Goal: Communication & Community: Answer question/provide support

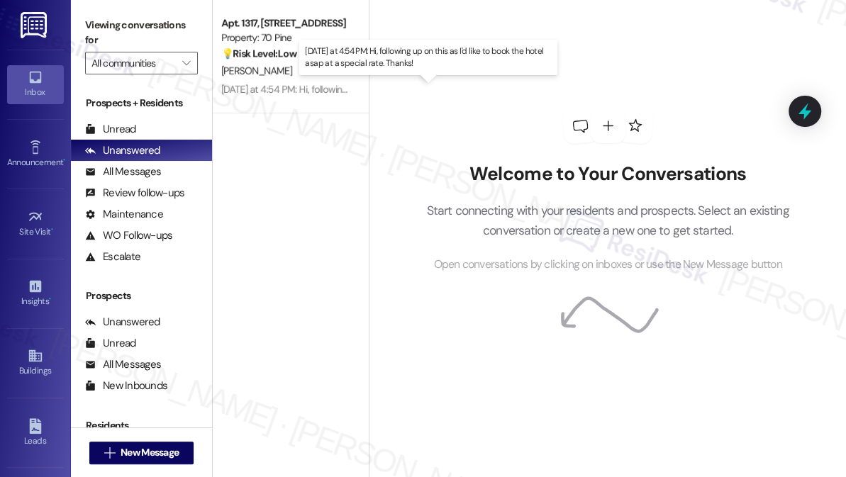
click at [274, 92] on div "[DATE] at 4:54 PM: Hi, following up on this as I'd like to book the hotel asap …" at bounding box center [423, 89] width 405 height 13
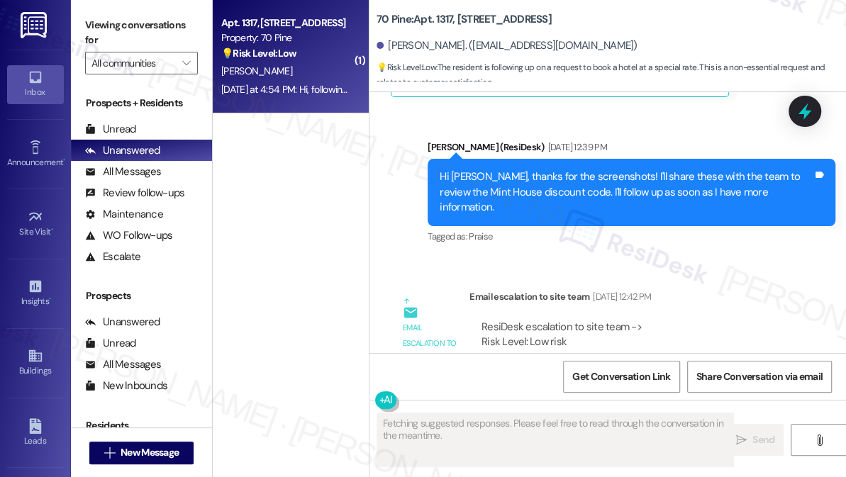
scroll to position [5639, 0]
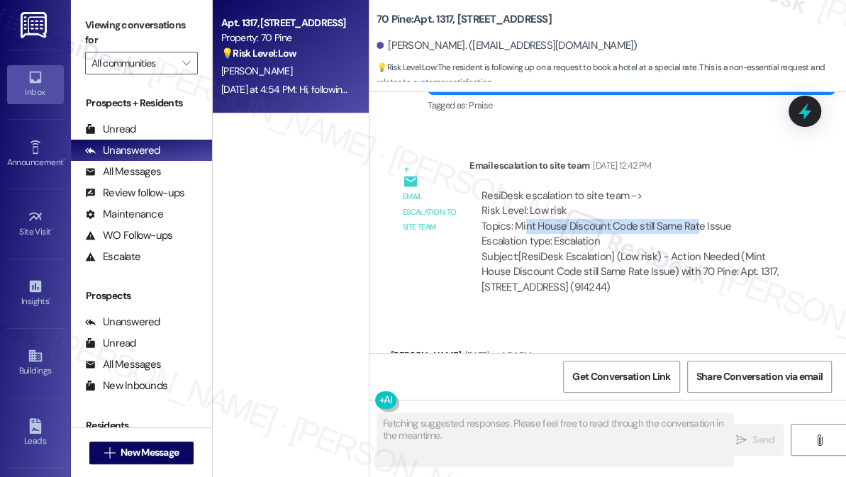
drag, startPoint x: 525, startPoint y: 162, endPoint x: 694, endPoint y: 158, distance: 168.8
click at [694, 189] on div "ResiDesk escalation to site team -> Risk Level: Low risk Topics: Mint House Dis…" at bounding box center [633, 219] width 305 height 61
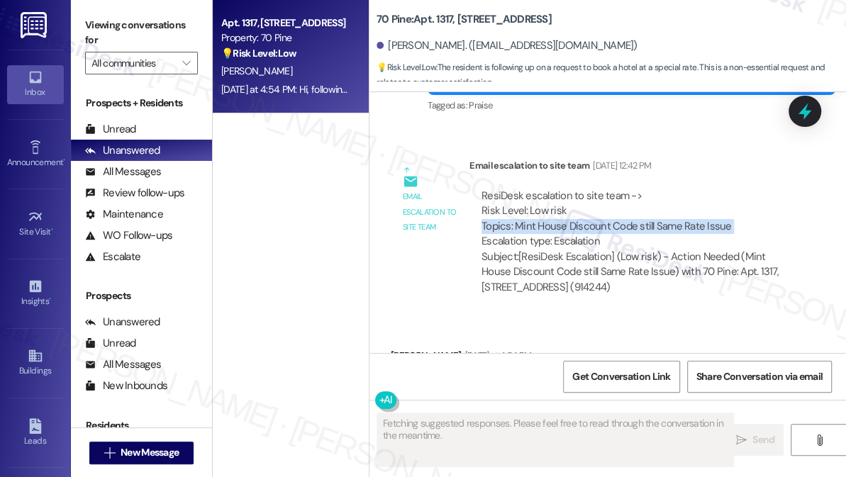
click at [715, 189] on div "ResiDesk escalation to site team -> Risk Level: Low risk Topics: Mint House Dis…" at bounding box center [633, 219] width 305 height 61
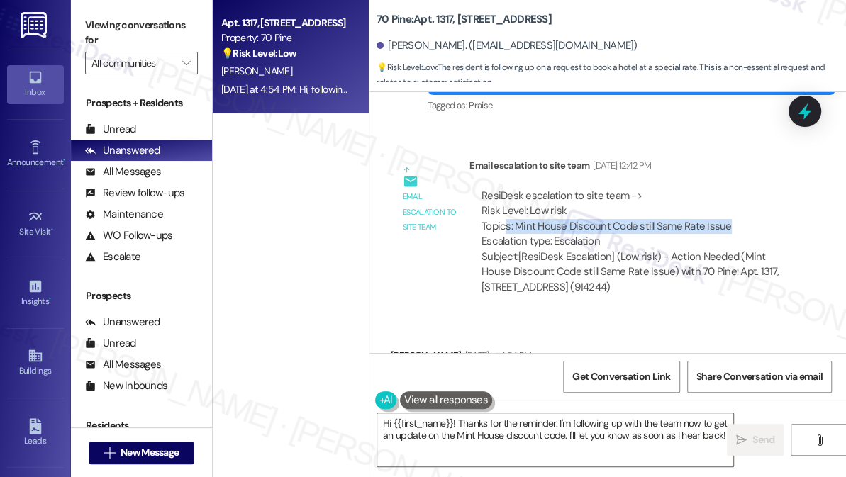
drag, startPoint x: 738, startPoint y: 164, endPoint x: 505, endPoint y: 165, distance: 233.3
click at [505, 189] on div "ResiDesk escalation to site team -> Risk Level: Low risk Topics: Mint House Dis…" at bounding box center [633, 219] width 305 height 61
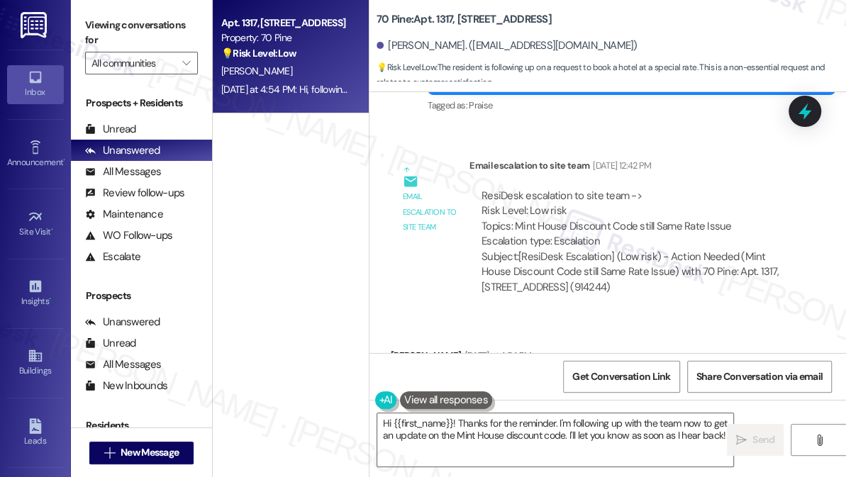
click at [503, 189] on div "ResiDesk escalation to site team -> Risk Level: Low risk Topics: Mint House Dis…" at bounding box center [633, 219] width 305 height 61
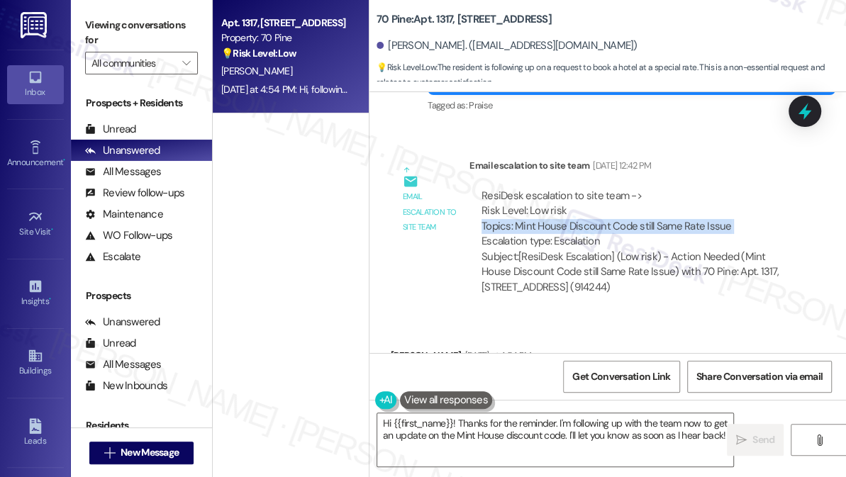
click at [503, 189] on div "ResiDesk escalation to site team -> Risk Level: Low risk Topics: Mint House Dis…" at bounding box center [633, 219] width 305 height 61
click at [469, 422] on textarea "Hi {{first_name}}! Thanks for the reminder. I'm following up with the team now …" at bounding box center [555, 439] width 356 height 53
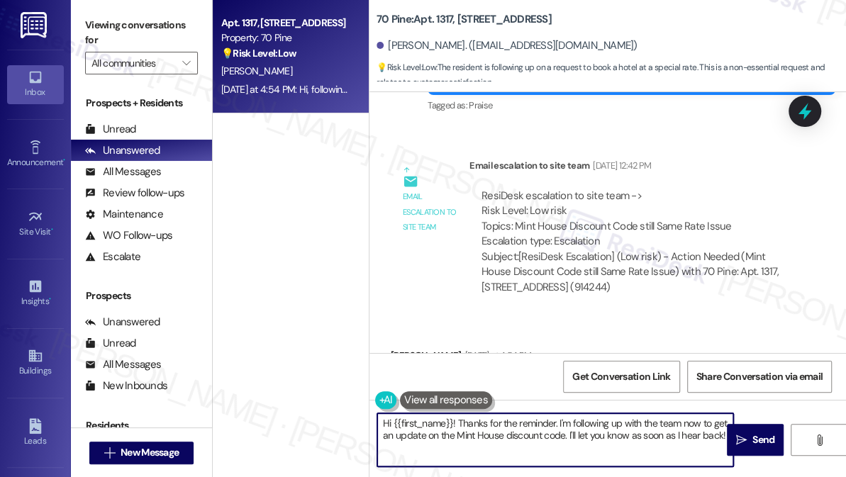
click at [469, 422] on textarea "Hi {{first_name}}! Thanks for the reminder. I'm following up with the team now …" at bounding box center [555, 439] width 356 height 53
click at [493, 430] on textarea "Hi {{first_name}}! Thanks for the reminder. I'm following up with the team now …" at bounding box center [555, 439] width 356 height 53
click at [401, 337] on div "Received via SMS [PERSON_NAME] [DATE] at 4:54 PM Hi, following up on this as I'…" at bounding box center [585, 375] width 410 height 77
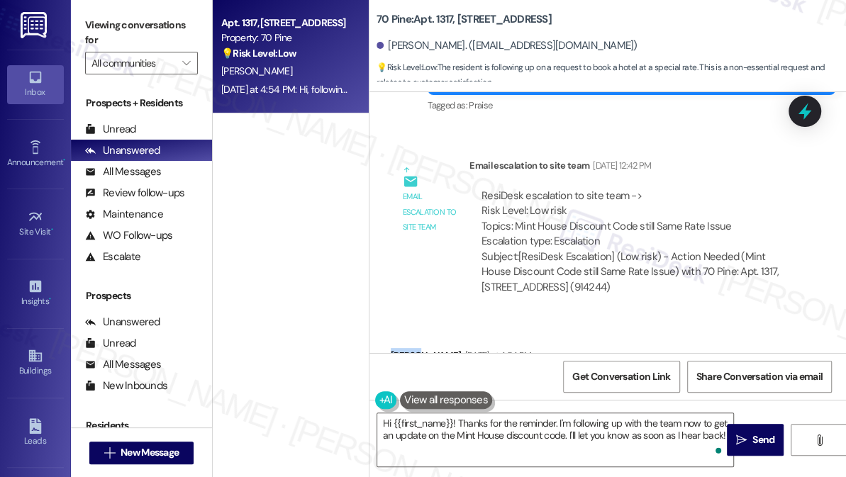
click at [401, 337] on div "Received via SMS [PERSON_NAME] [DATE] at 4:54 PM Hi, following up on this as I'…" at bounding box center [585, 375] width 410 height 77
click at [528, 428] on textarea "Hi {{first_name}}! Thanks for the reminder. I'm following up with the team now …" at bounding box center [555, 439] width 356 height 53
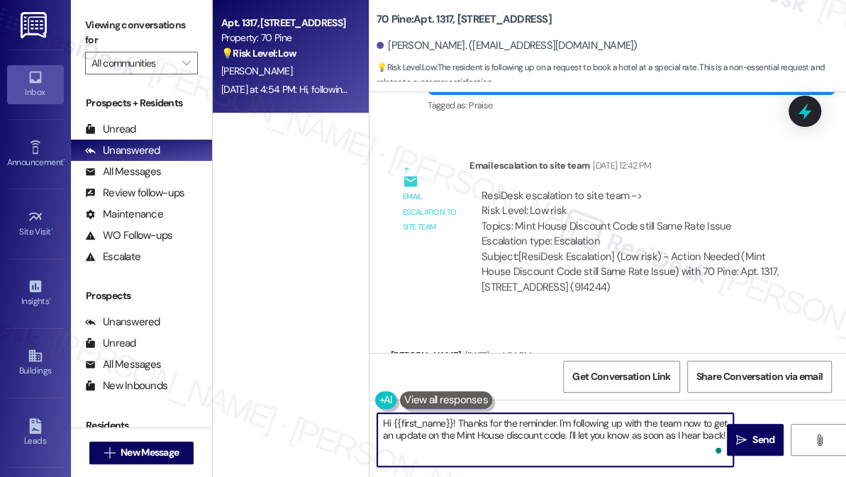
click at [529, 428] on textarea "Hi {{first_name}}! Thanks for the reminder. I'm following up with the team now …" at bounding box center [555, 439] width 356 height 53
click at [653, 428] on textarea "Hi {{first_name}}! Thanks for the reminder. I'm following up with the team now …" at bounding box center [555, 439] width 356 height 53
drag, startPoint x: 580, startPoint y: 441, endPoint x: 752, endPoint y: 449, distance: 172.5
click at [666, 441] on textarea "Hi {{first_name}}! Thanks for the reminder. I'm following up with the team now …" at bounding box center [555, 439] width 356 height 53
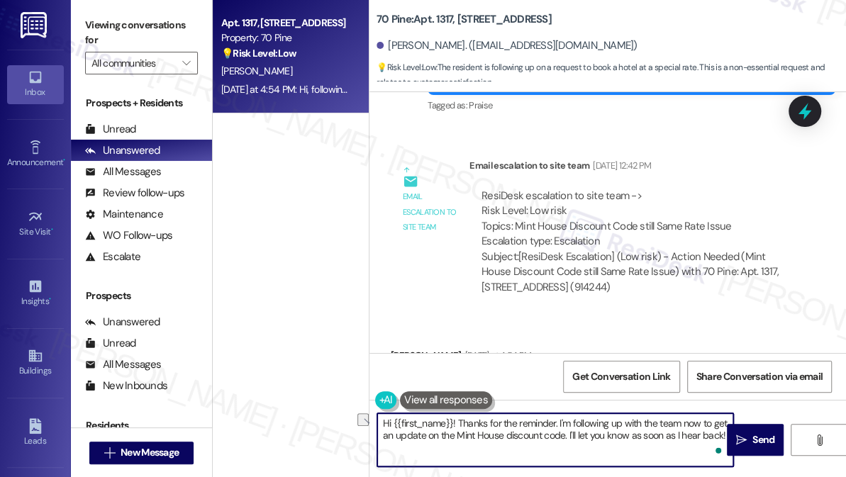
click at [722, 430] on textarea "Hi {{first_name}}! Thanks for the reminder. I'm following up with the team now …" at bounding box center [555, 439] width 356 height 53
click at [540, 430] on textarea "Hi {{first_name}}! Thanks for the reminder. I'm following up with the team now …" at bounding box center [555, 439] width 356 height 53
click at [536, 425] on textarea "Hi {{first_name}}! Thanks for the reminder. I'm following up with the team now …" at bounding box center [555, 439] width 356 height 53
drag, startPoint x: 563, startPoint y: 423, endPoint x: 554, endPoint y: 422, distance: 9.2
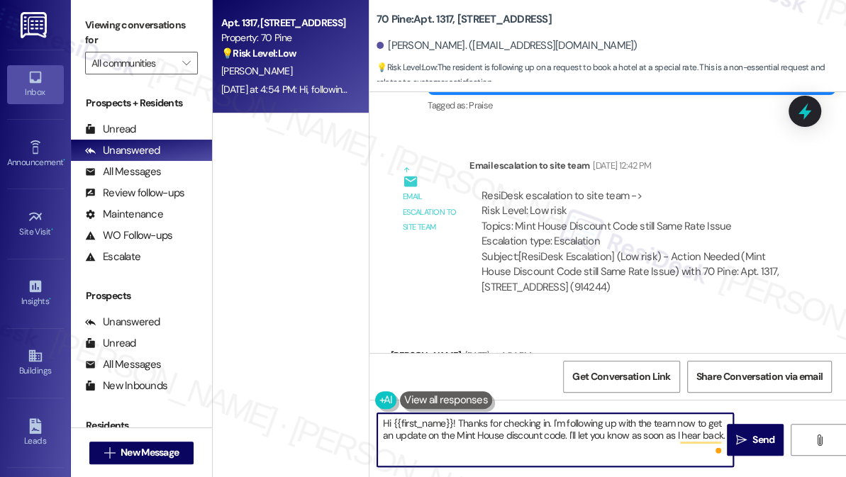
click at [554, 422] on textarea "Hi {{first_name}}! Thanks for checking in. I'm following up with the team now t…" at bounding box center [555, 439] width 356 height 53
click at [557, 422] on textarea "Hi {{first_name}}! Thanks for checking in. I'm following up with the team now t…" at bounding box center [555, 439] width 356 height 53
click at [557, 419] on textarea "Hi {{first_name}}! Thanks for checking in. I'm following up with the team now t…" at bounding box center [555, 439] width 356 height 53
click at [652, 415] on textarea "Hi {{first_name}}! Thanks for checking in. I'll follow up with the team now to …" at bounding box center [555, 439] width 356 height 53
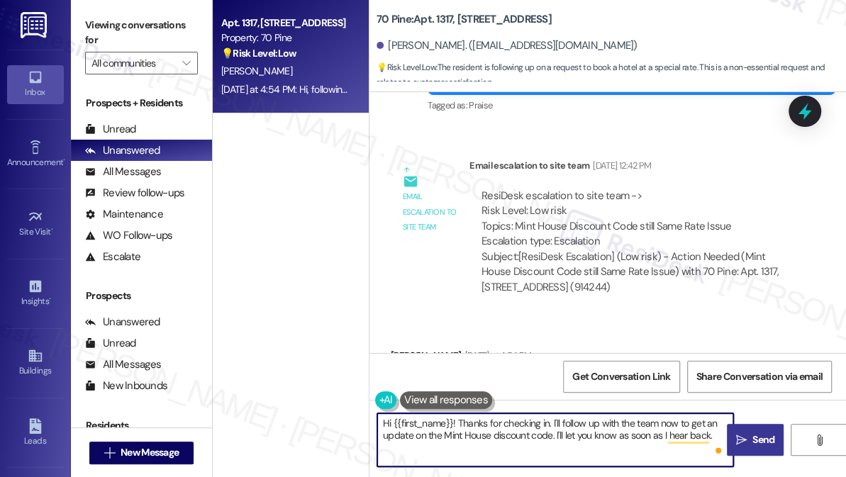
type textarea "Hi {{first_name}}! Thanks for checking in. I'll follow up with the team now to …"
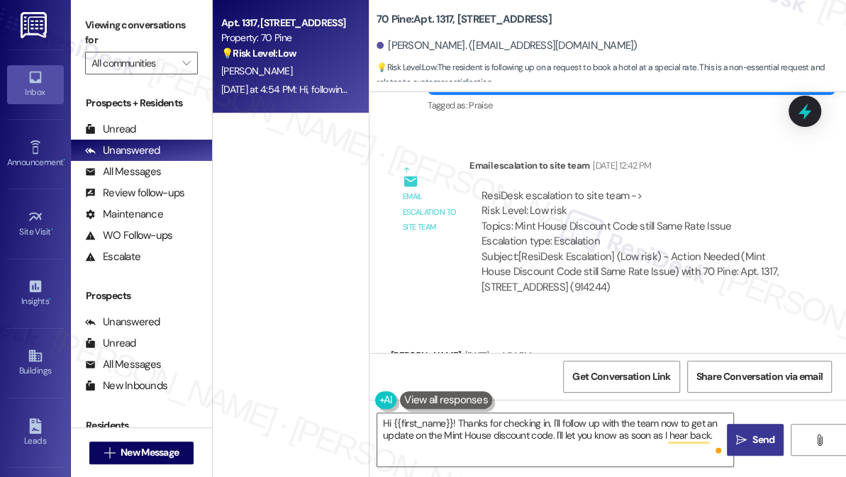
click at [741, 436] on icon "" at bounding box center [741, 440] width 11 height 11
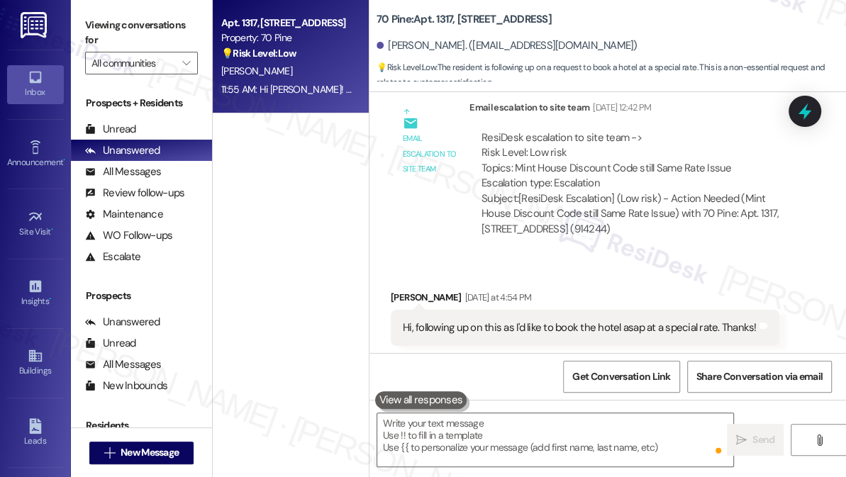
scroll to position [5753, 0]
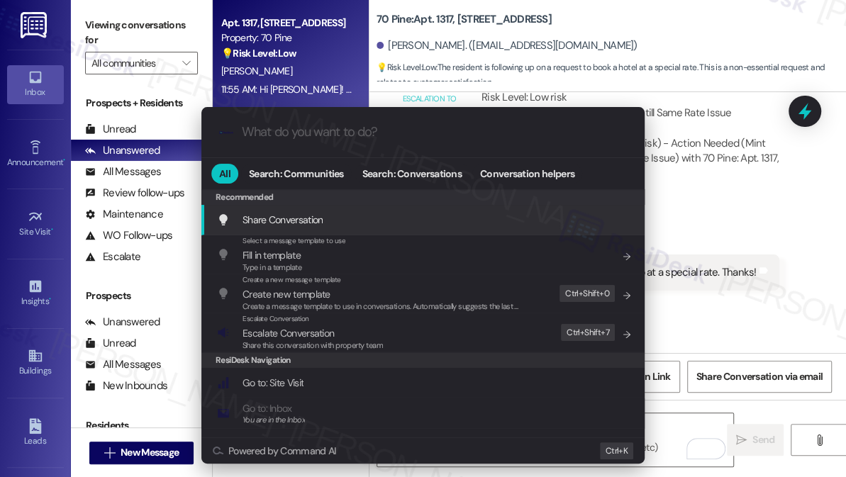
click at [697, 114] on div ".cls-1{fill:#0a055f;}.cls-2{fill:#0cc4c4;} resideskLogoBlueOrange All Search: C…" at bounding box center [423, 238] width 846 height 477
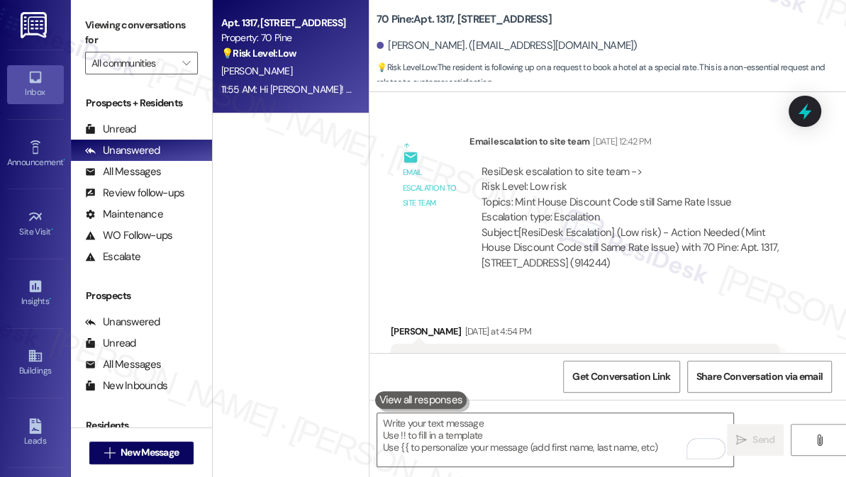
scroll to position [5560, 0]
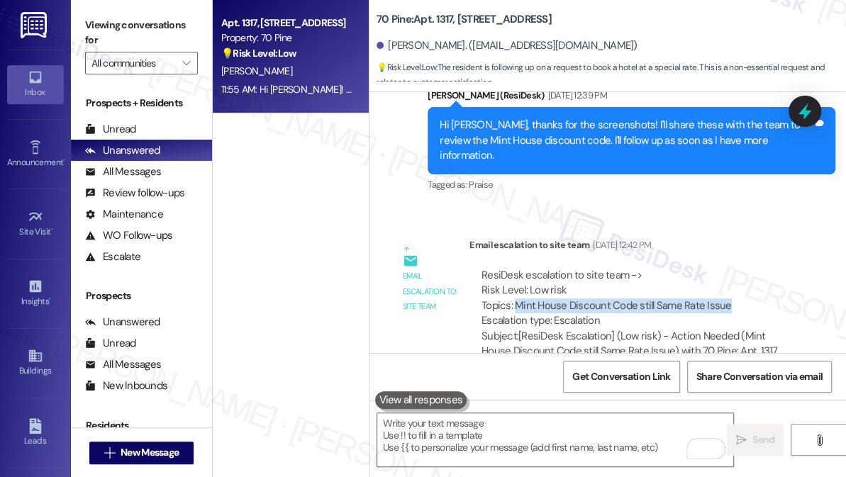
drag, startPoint x: 515, startPoint y: 239, endPoint x: 725, endPoint y: 240, distance: 210.6
click at [725, 268] on div "ResiDesk escalation to site team -> Risk Level: Low risk Topics: Mint House Dis…" at bounding box center [633, 298] width 305 height 61
copy div "Mint House Discount Code still Same Rate Issue"
click at [810, 115] on icon at bounding box center [805, 111] width 24 height 24
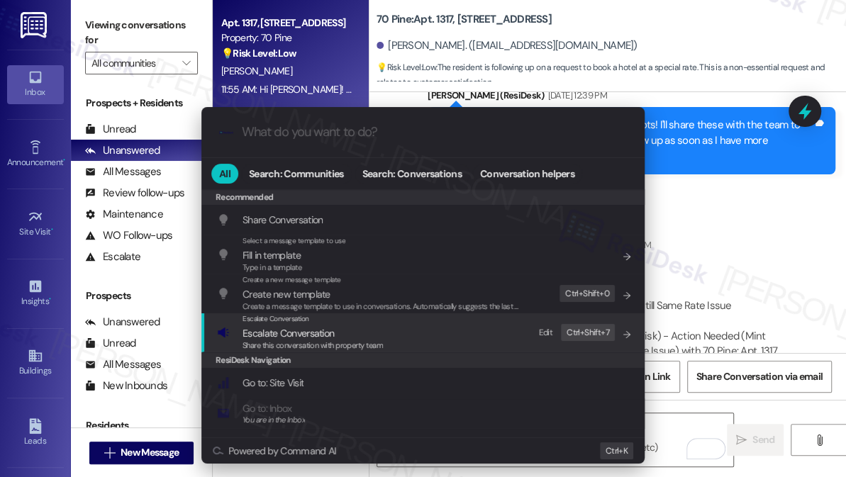
click at [342, 340] on span "Share this conversation with property team" at bounding box center [312, 345] width 140 height 10
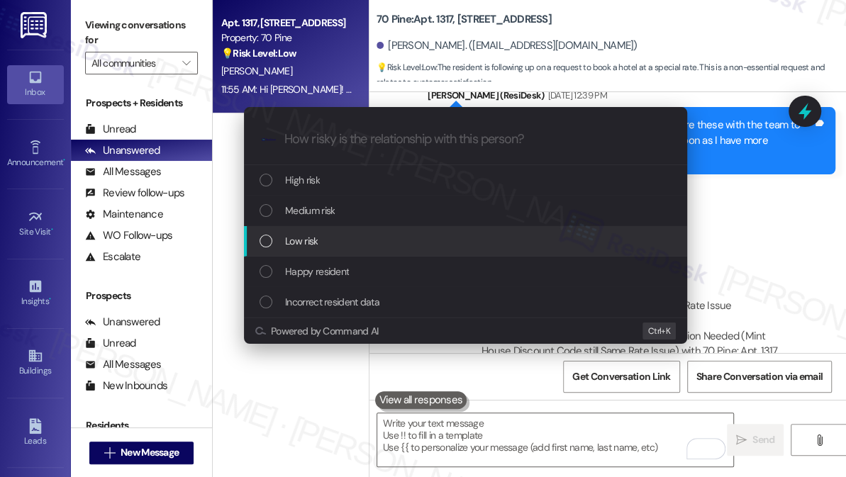
click at [329, 247] on div "Low risk" at bounding box center [466, 241] width 415 height 16
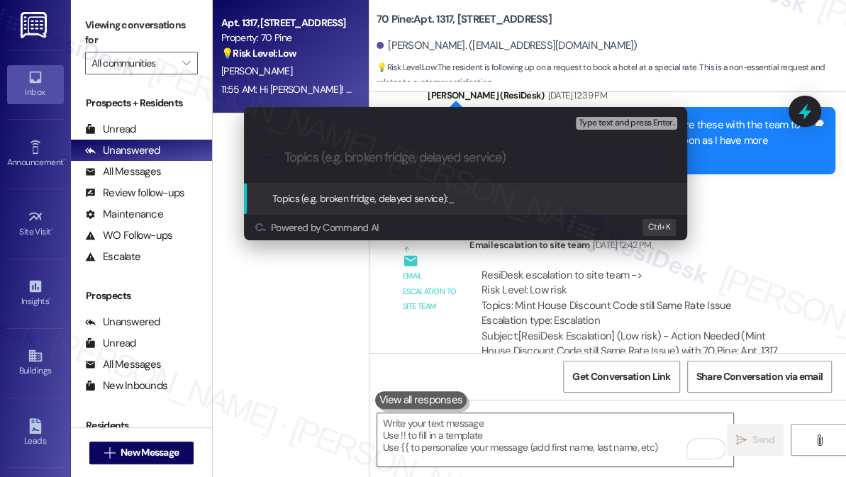
paste input "Mint House Discount Code still Same Rate Issue"
type input "Mint House Discount Code still Same Rate Issue"
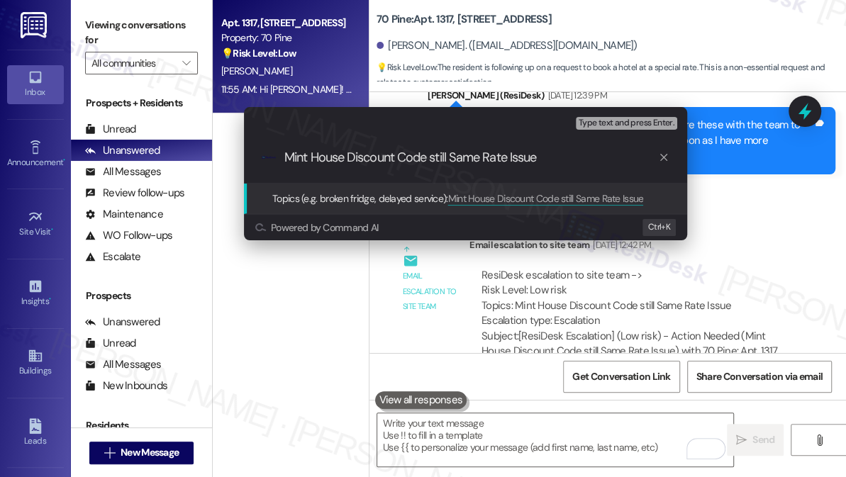
click at [454, 152] on input "Mint House Discount Code still Same Rate Issue" at bounding box center [471, 157] width 374 height 15
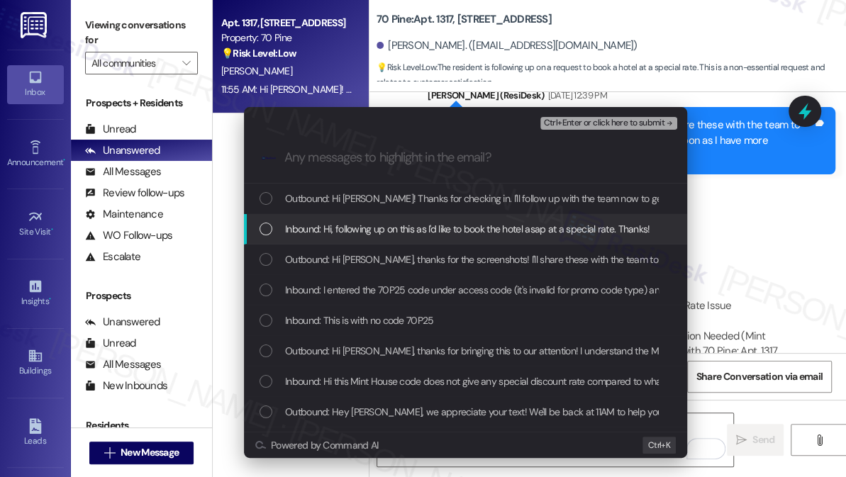
click at [386, 230] on span "Inbound: Hi, following up on this as I'd like to book the hotel asap at a speci…" at bounding box center [467, 229] width 365 height 16
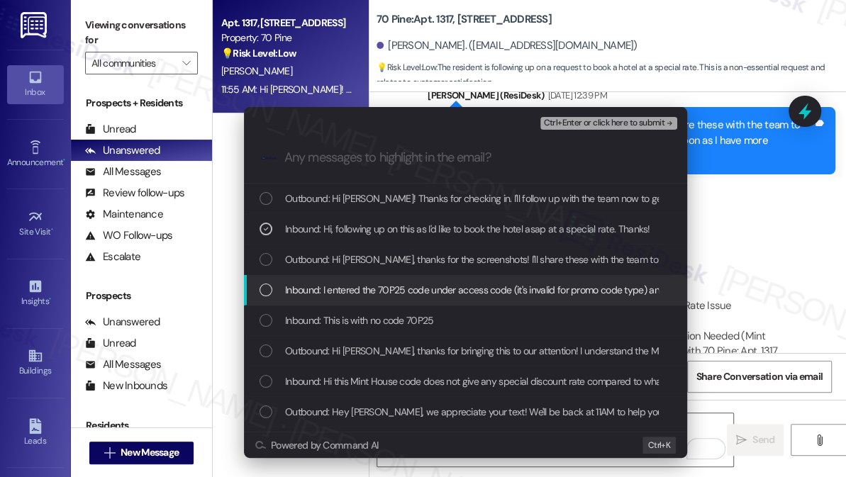
click at [386, 294] on span "Inbound: I entered the 70P25 code under access code (it's invalid for promo cod…" at bounding box center [573, 290] width 576 height 16
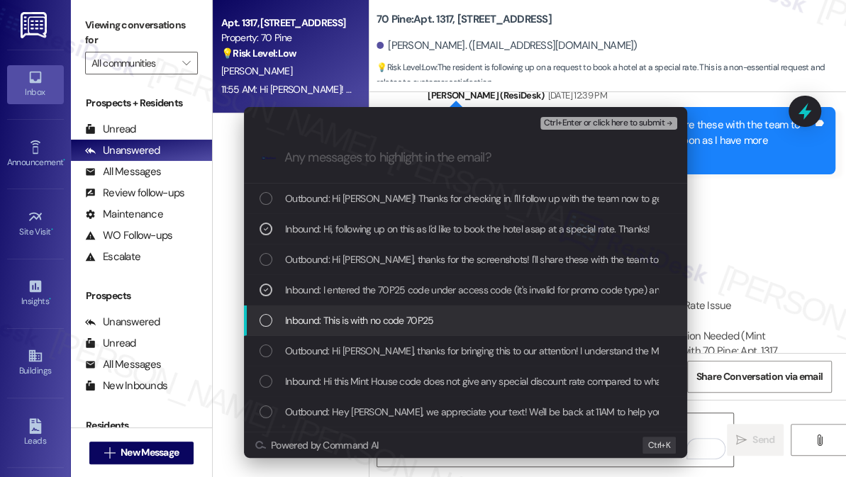
click at [379, 316] on span "Inbound: This is with no code 70P25" at bounding box center [359, 321] width 149 height 16
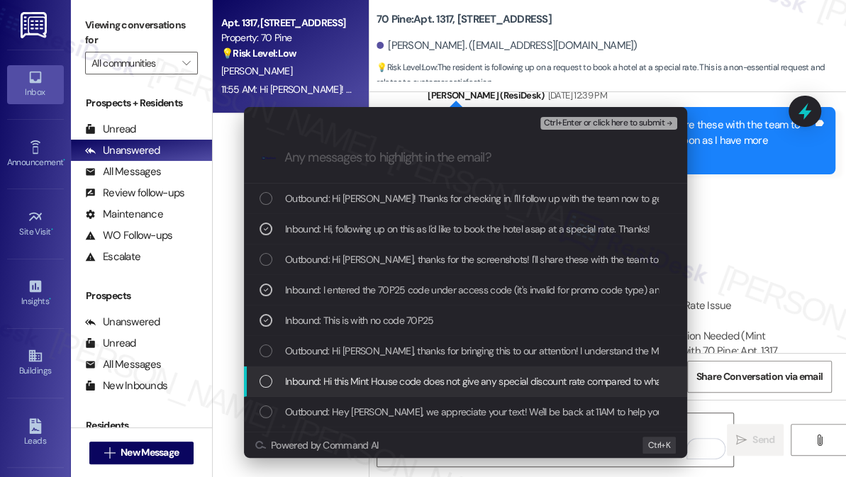
click at [436, 386] on span "Inbound: Hi this Mint House code does not give any special discount rate compar…" at bounding box center [534, 382] width 499 height 16
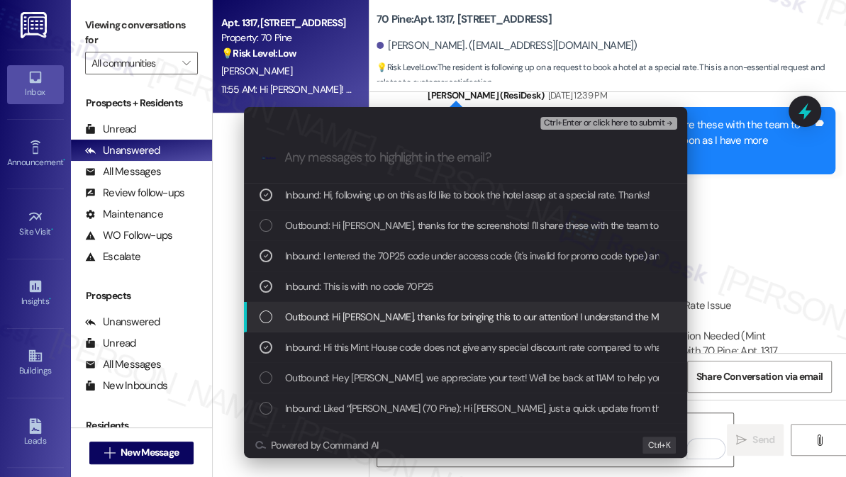
scroll to position [64, 0]
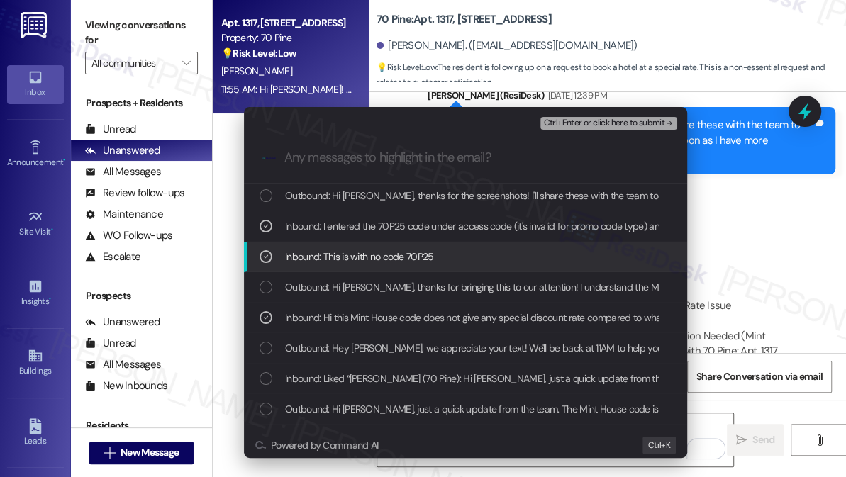
click at [606, 126] on span "Ctrl+Enter or click here to submit" at bounding box center [603, 123] width 121 height 10
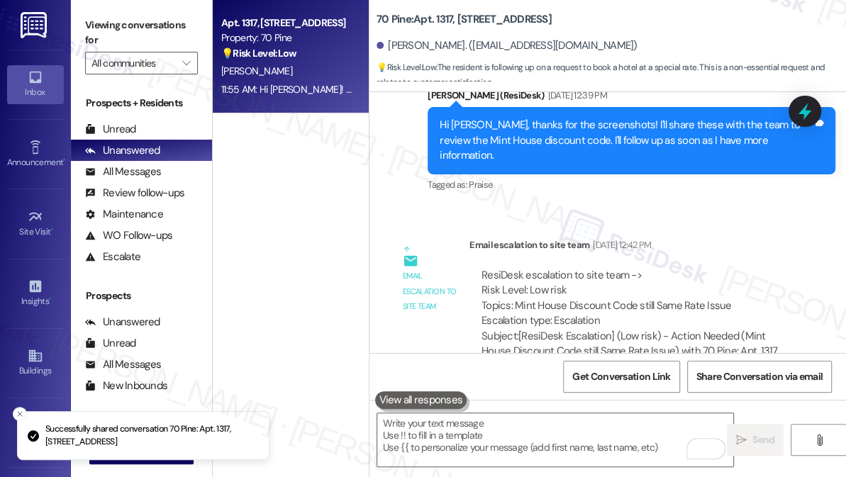
scroll to position [5753, 0]
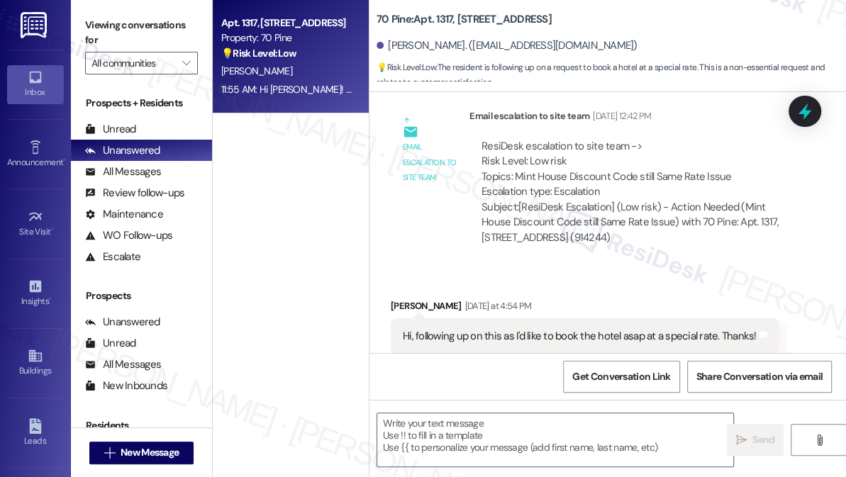
type textarea "Fetching suggested responses. Please feel free to read through the conversation…"
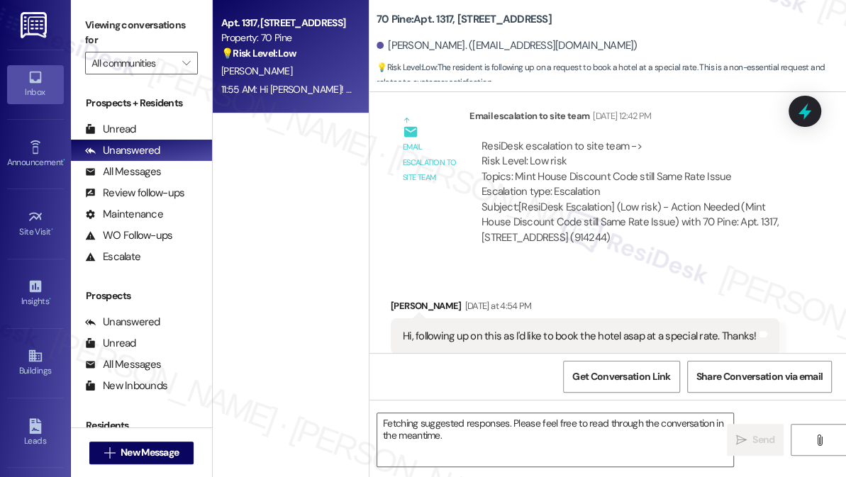
scroll to position [5659, 0]
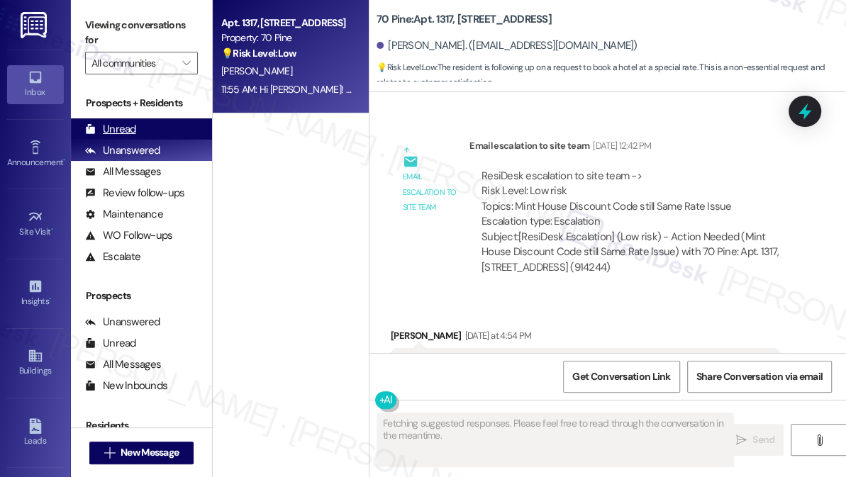
click at [140, 133] on div "Unread (0)" at bounding box center [141, 128] width 141 height 21
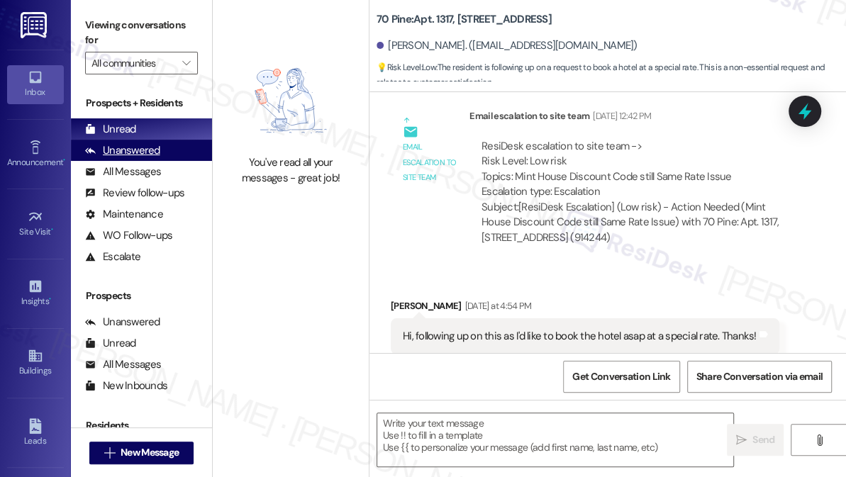
click at [141, 157] on div "Unanswered" at bounding box center [122, 150] width 75 height 15
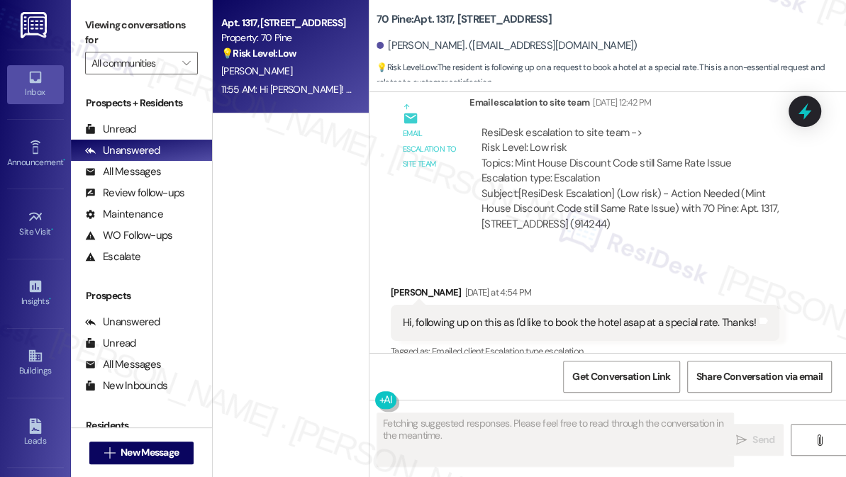
scroll to position [5794, 0]
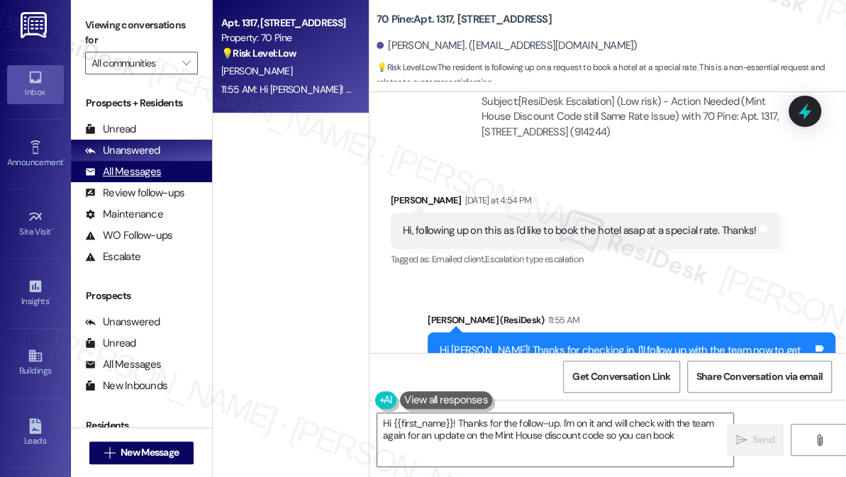
click at [148, 170] on div "All Messages" at bounding box center [123, 171] width 76 height 15
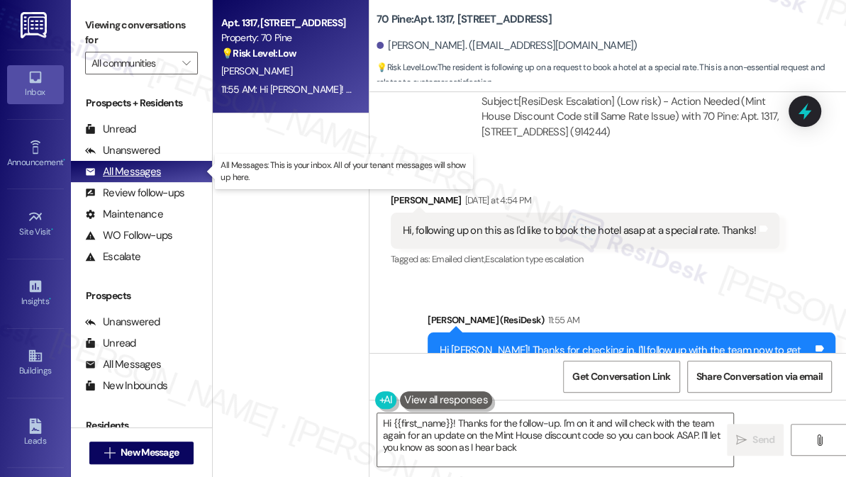
type textarea "Hi {{first_name}}! Thanks for the follow-up. I'm on it and will check with the …"
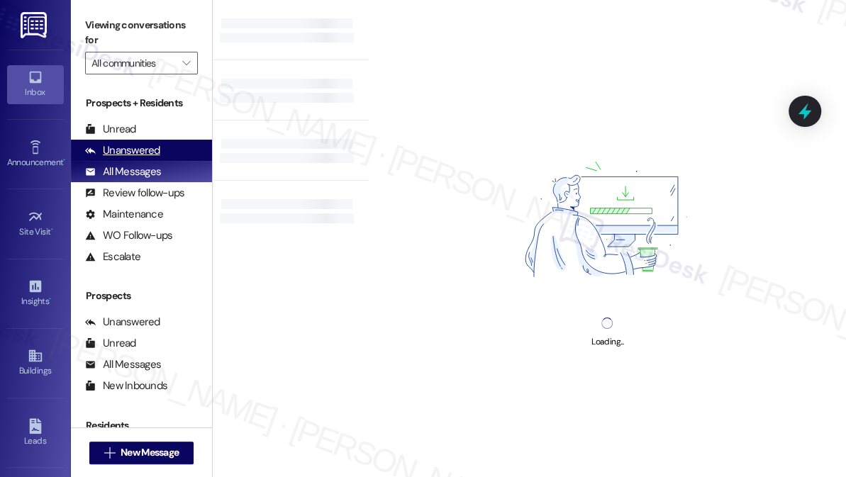
click at [152, 150] on div "Unanswered" at bounding box center [122, 150] width 75 height 15
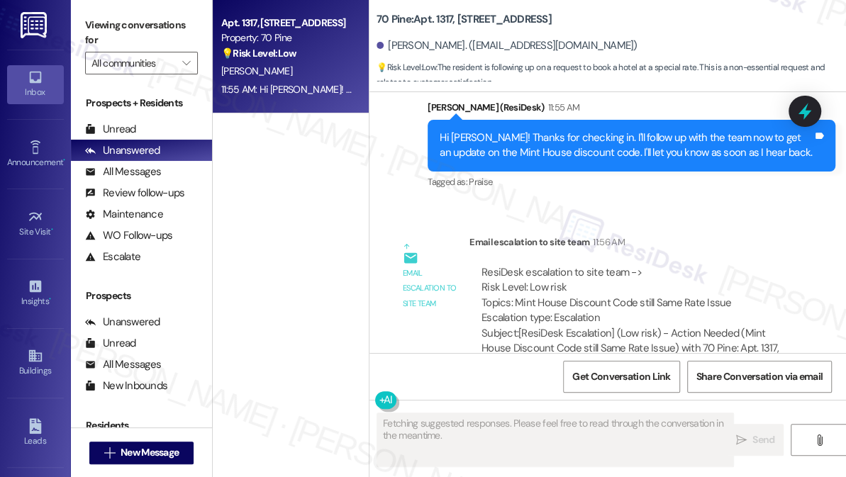
scroll to position [6099, 0]
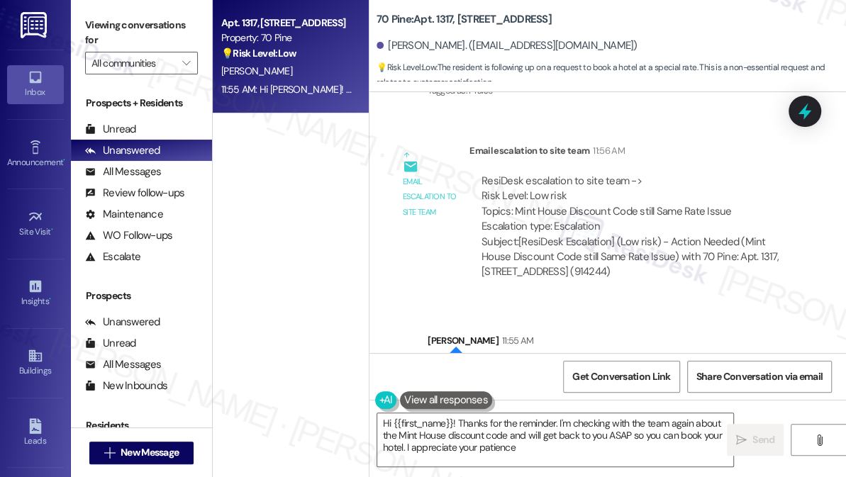
type textarea "Hi {{first_name}}! Thanks for the reminder. I'm checking with the team again ab…"
